Goal: Go to known website: Go to known website

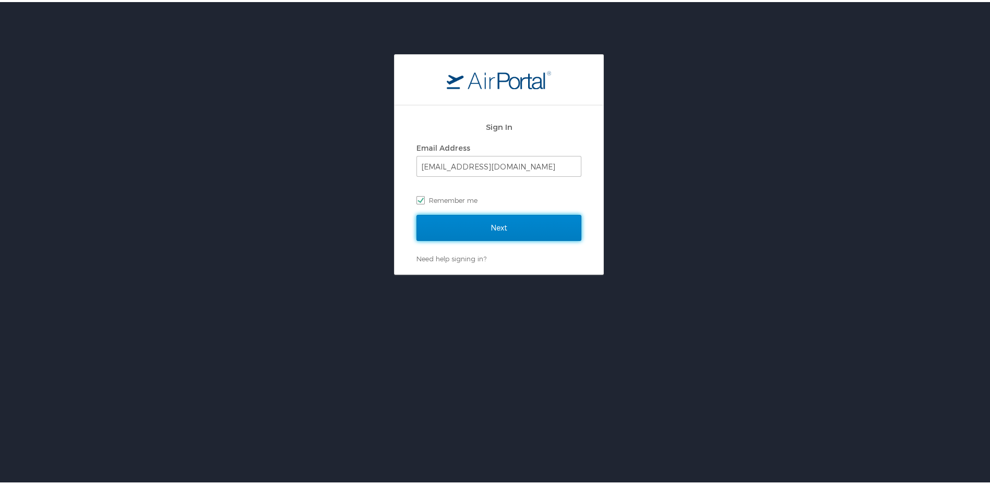
click at [503, 225] on input "Next" at bounding box center [498, 226] width 165 height 26
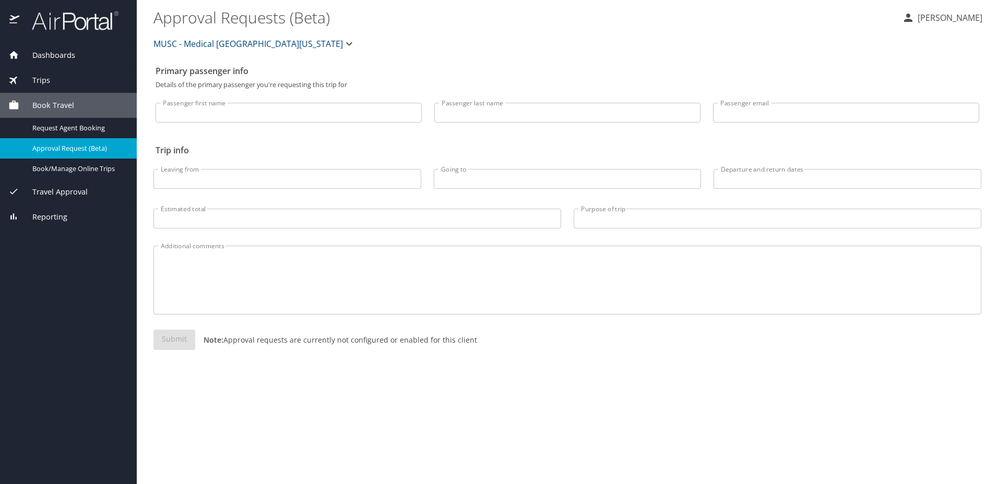
click at [83, 196] on span "Travel Approval" at bounding box center [53, 191] width 68 height 11
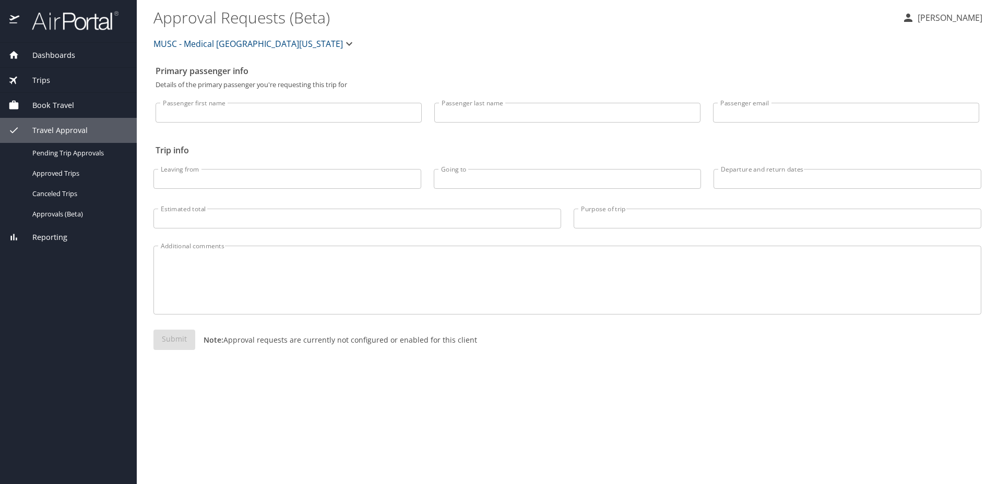
click at [54, 101] on span "Book Travel" at bounding box center [46, 105] width 55 height 11
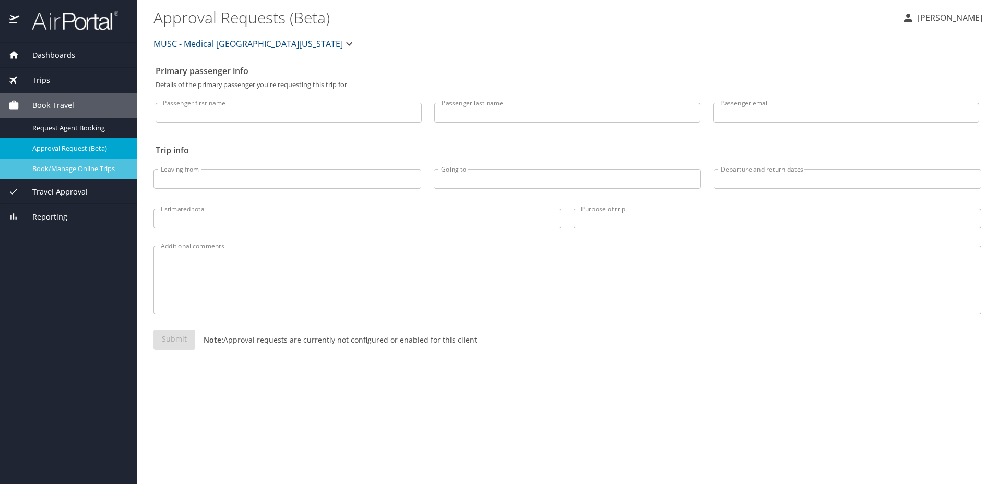
click at [70, 170] on span "Book/Manage Online Trips" at bounding box center [78, 169] width 92 height 10
click at [39, 223] on div "Reporting" at bounding box center [68, 216] width 137 height 25
